Goal: Information Seeking & Learning: Compare options

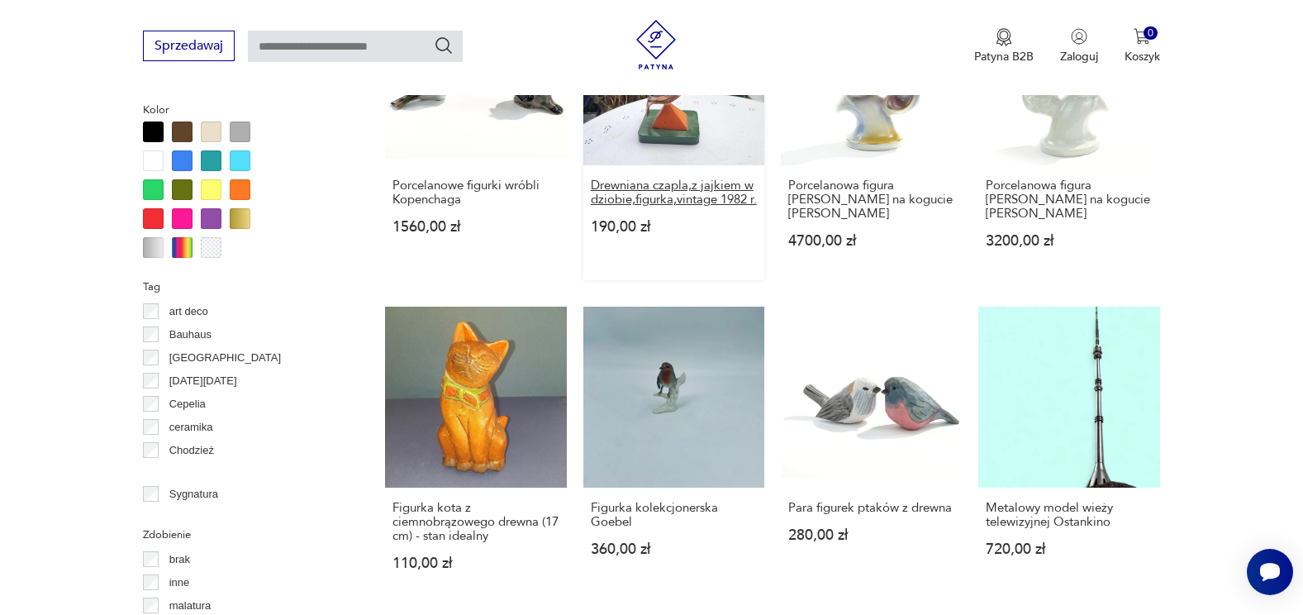
scroll to position [1513, 0]
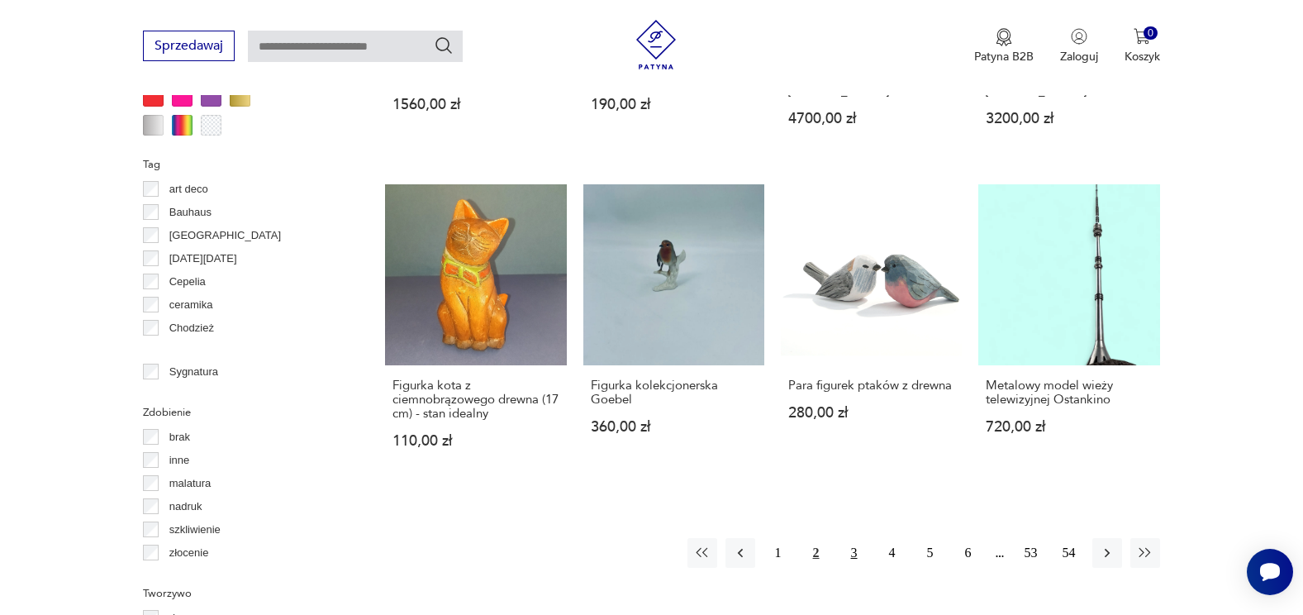
click at [852, 538] on button "3" at bounding box center [854, 553] width 30 height 30
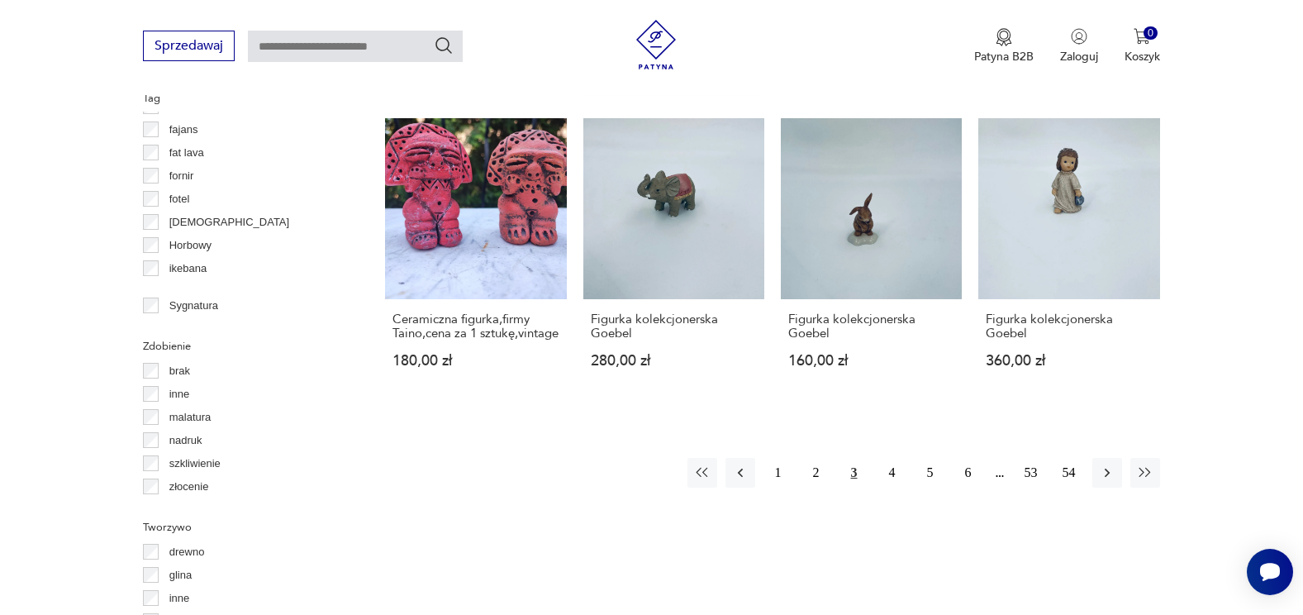
scroll to position [1595, 0]
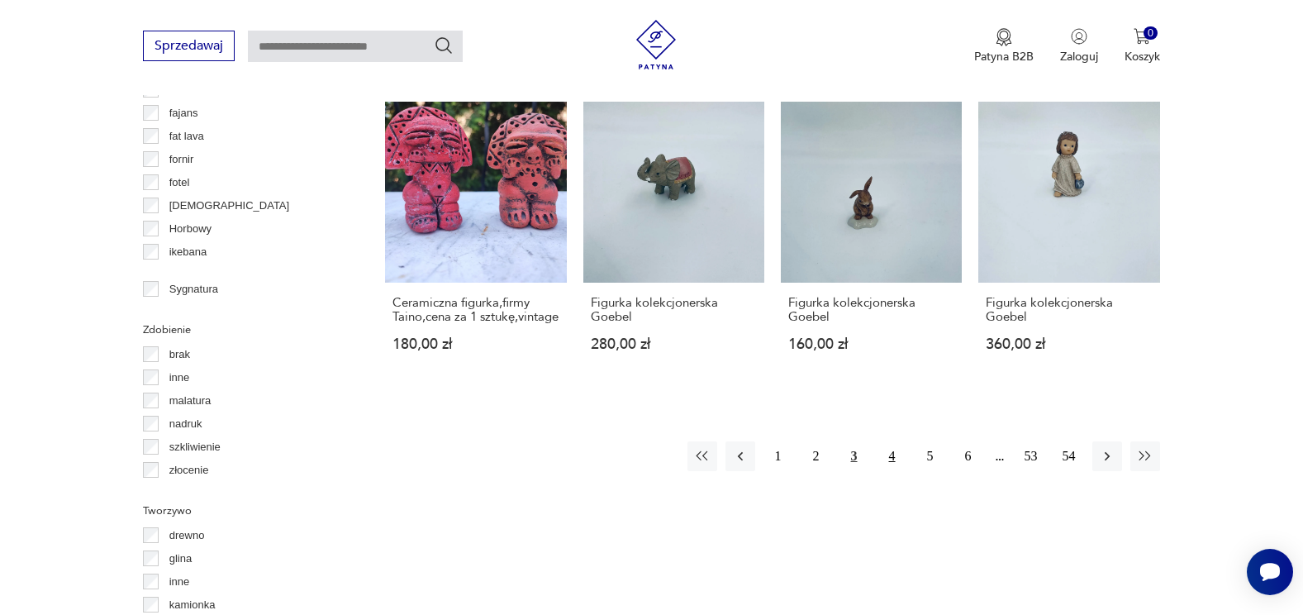
click at [894, 469] on button "4" at bounding box center [892, 456] width 30 height 30
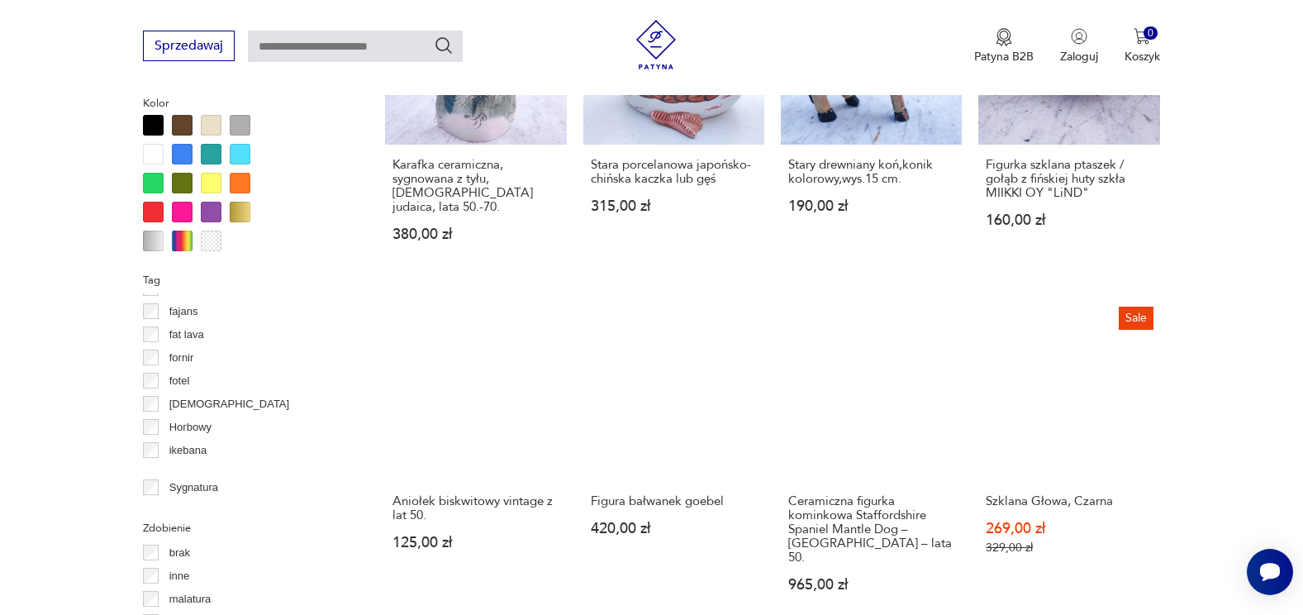
scroll to position [1513, 0]
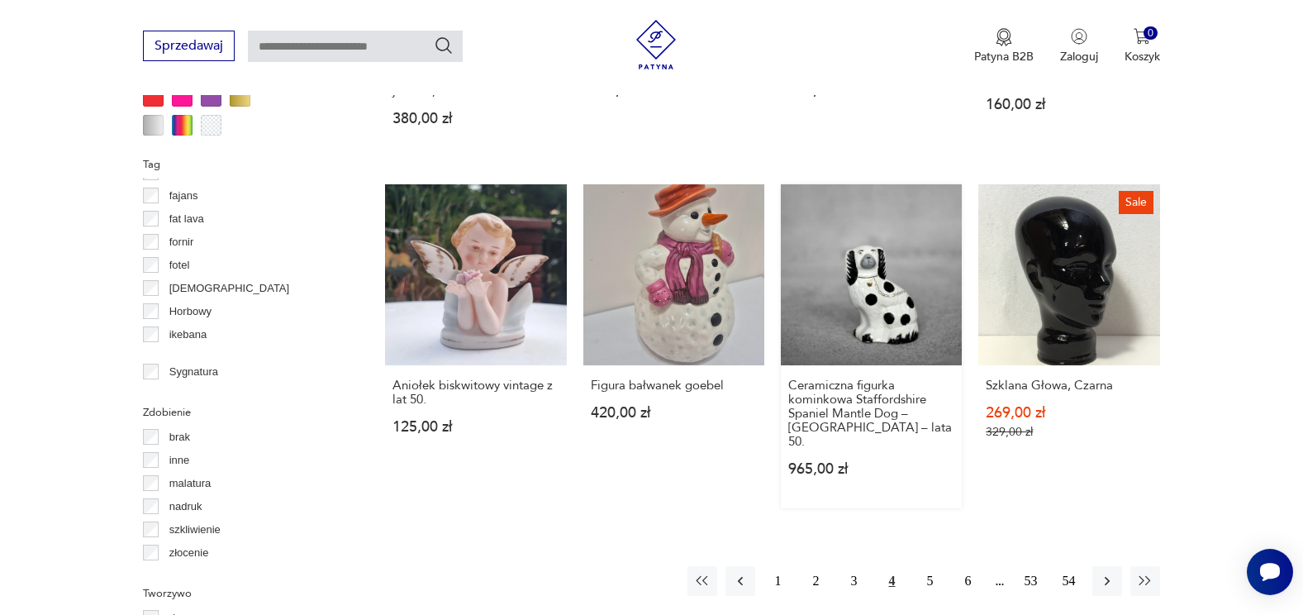
click at [940, 286] on link "Ceramiczna figurka kominkowa Staffordshire Spaniel Mantle Dog – [GEOGRAPHIC_DAT…" at bounding box center [871, 346] width 181 height 324
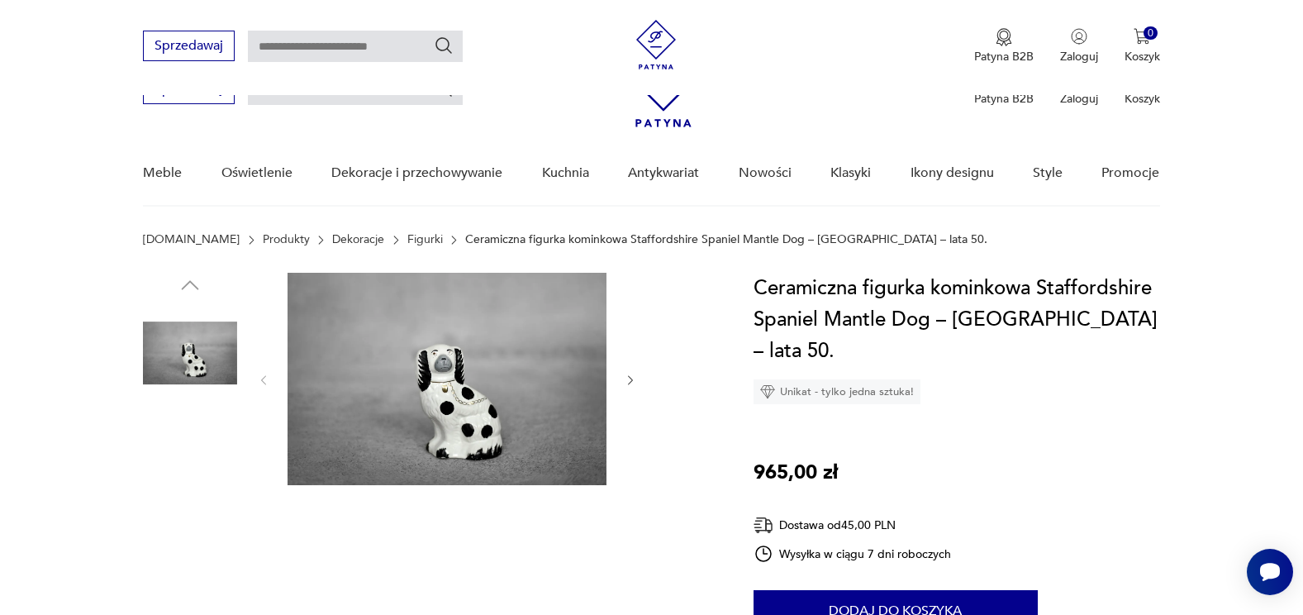
scroll to position [248, 0]
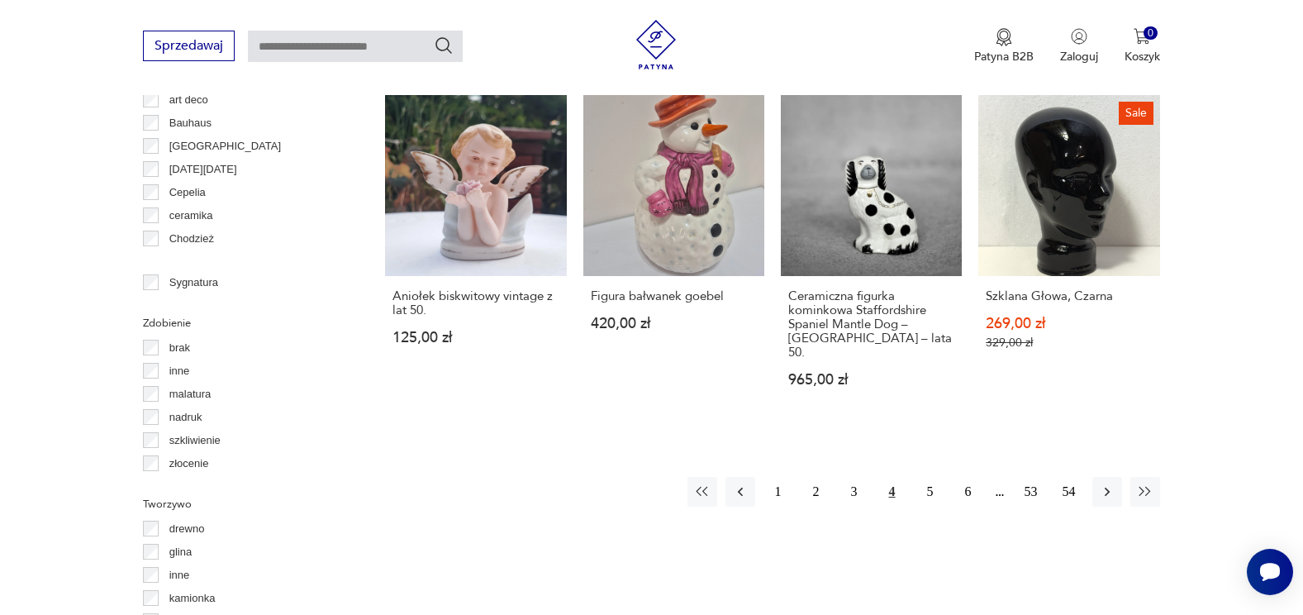
scroll to position [1500, 0]
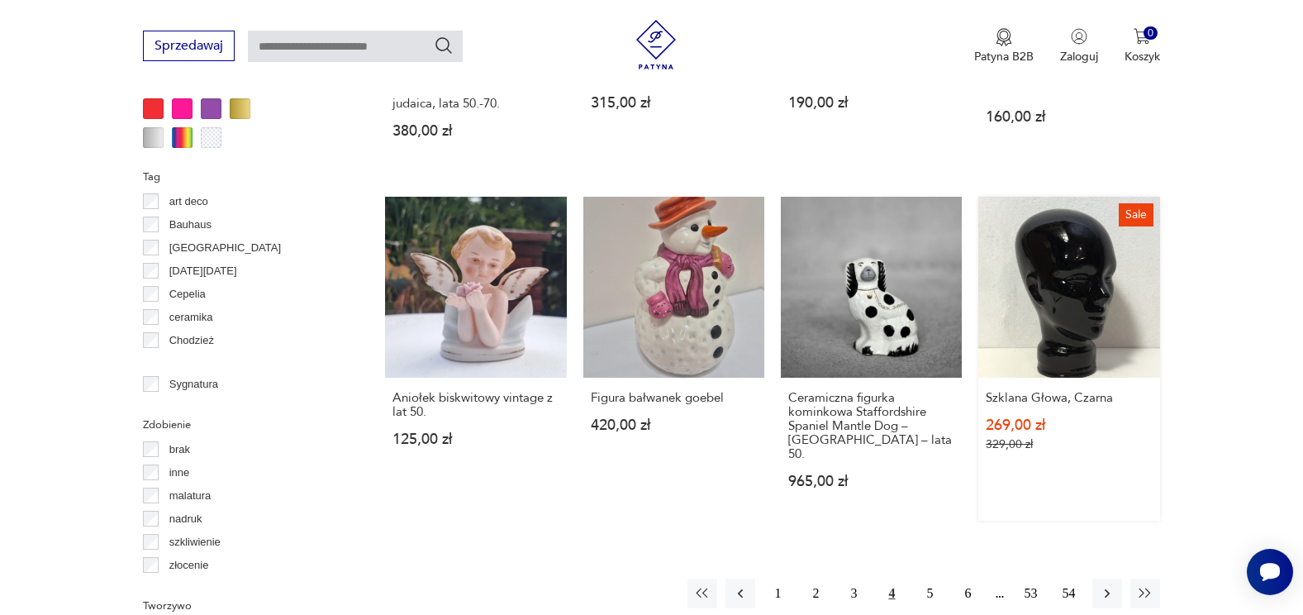
click at [1086, 308] on link "Sale Szklana Głowa, Czarna 269,00 zł 329,00 zł" at bounding box center [1068, 359] width 181 height 324
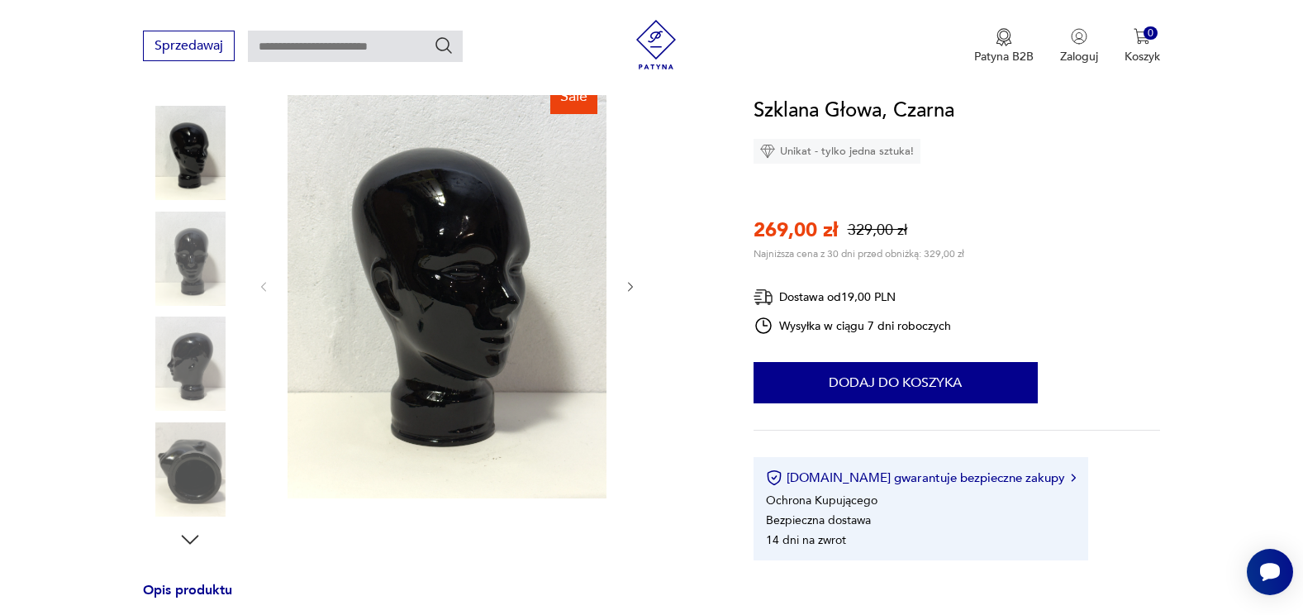
scroll to position [248, 0]
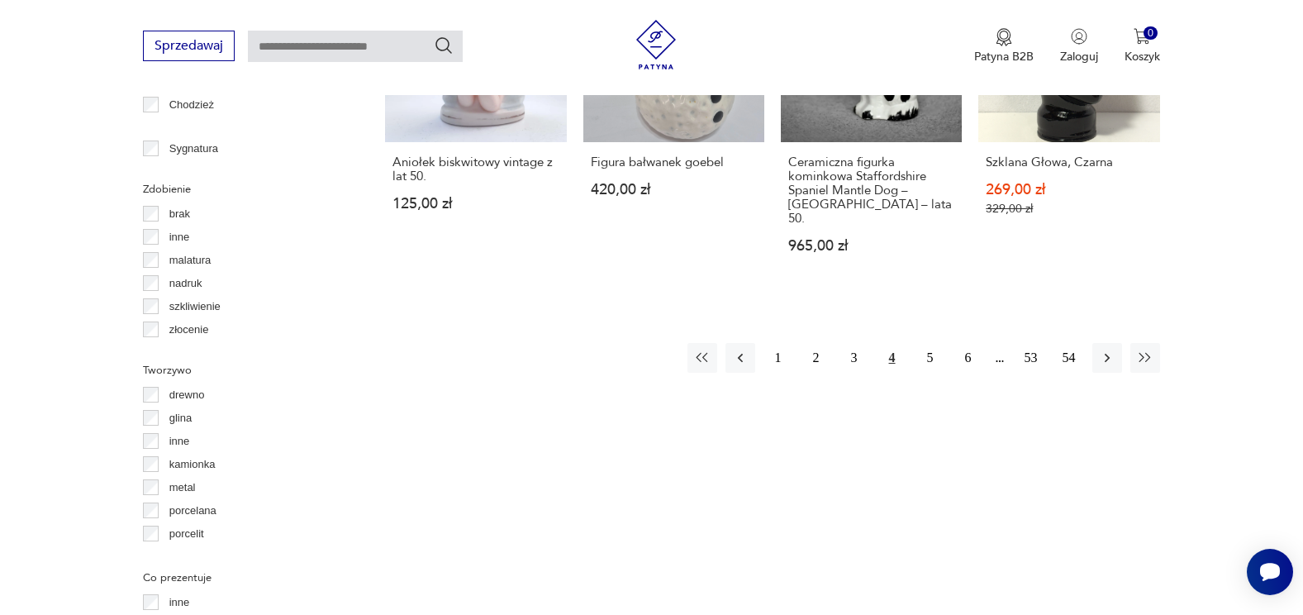
scroll to position [1734, 0]
click at [963, 344] on button "6" at bounding box center [968, 359] width 30 height 30
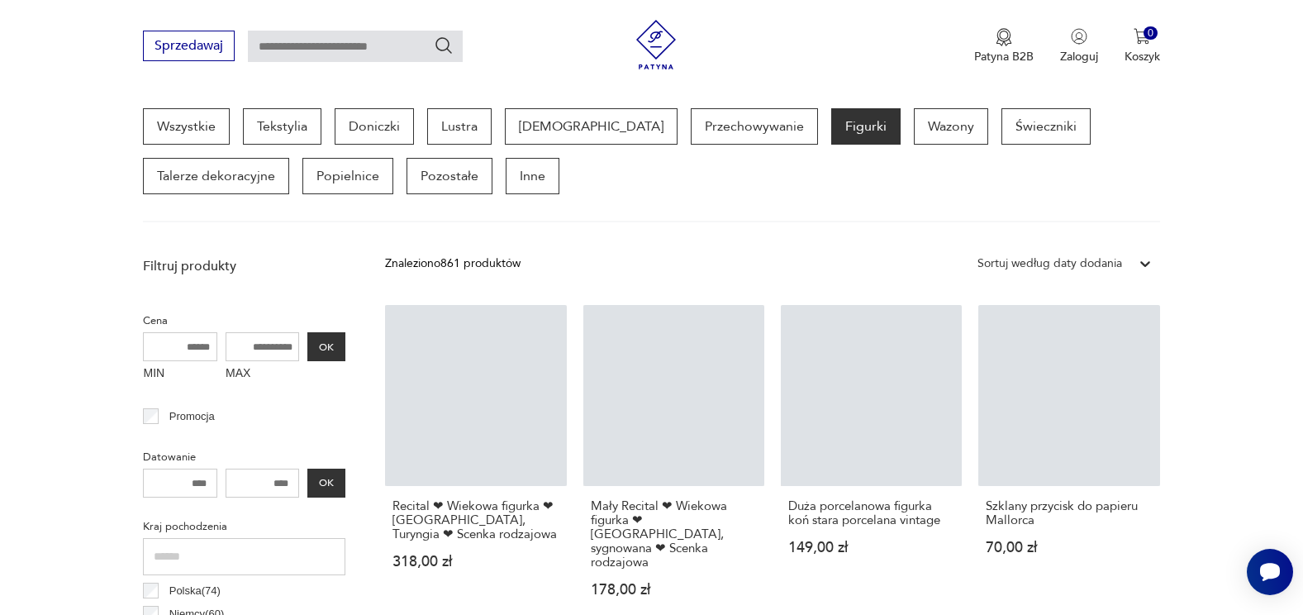
scroll to position [687, 0]
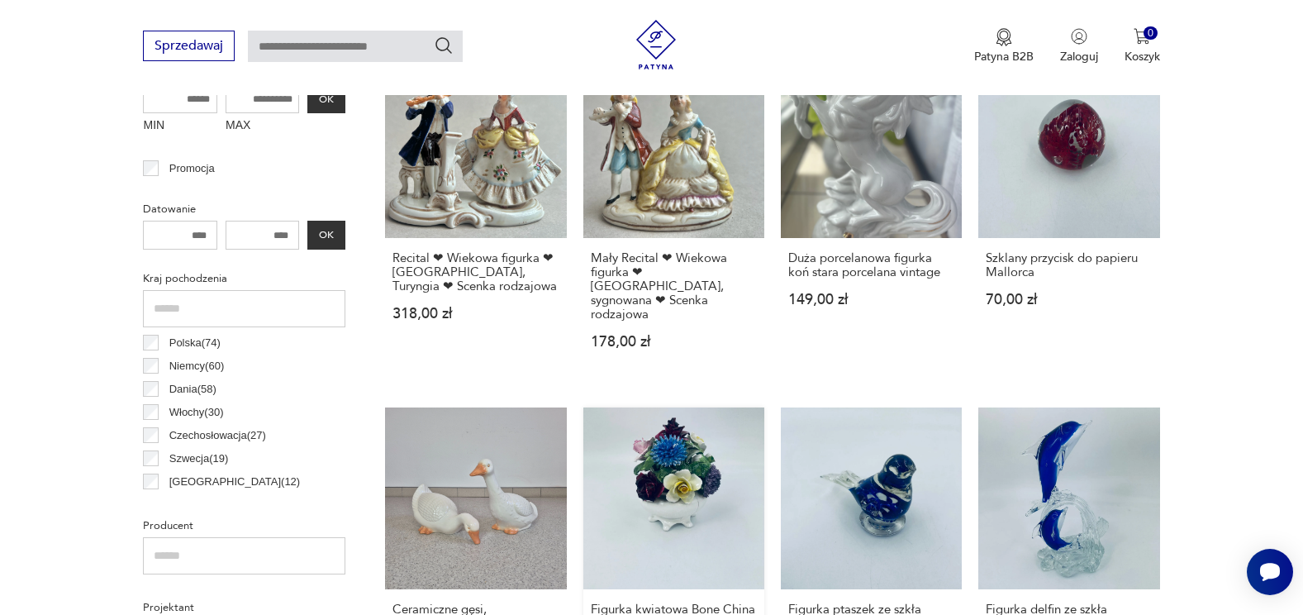
click at [689, 473] on link "Figurka kwiatowa Bone China Radnor. 130,00 zł" at bounding box center [673, 555] width 181 height 296
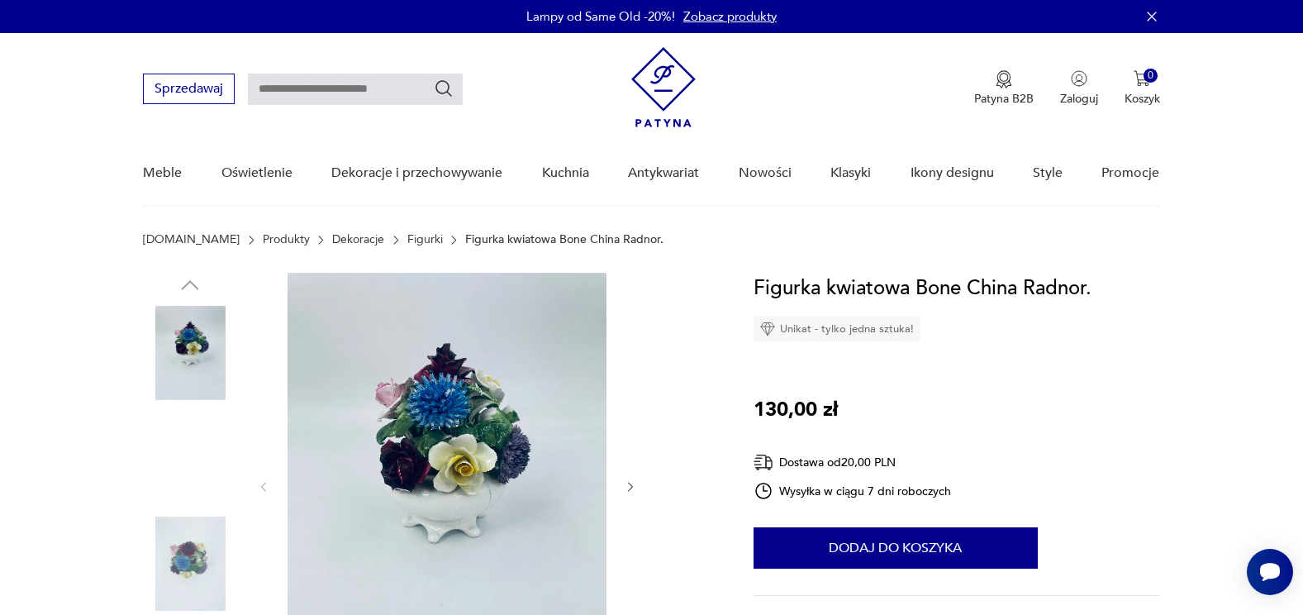
scroll to position [165, 0]
